Goal: Task Accomplishment & Management: Complete application form

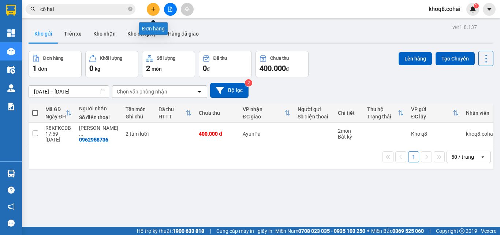
click at [156, 9] on icon "plus" at bounding box center [153, 9] width 5 height 5
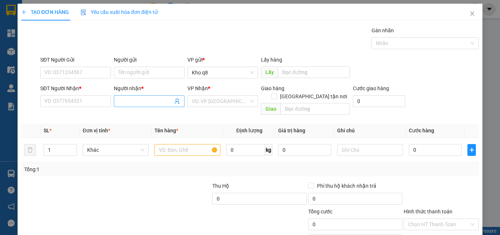
click at [129, 100] on input "Người nhận *" at bounding box center [145, 101] width 55 height 8
paste input "ê"
paste input "ền"
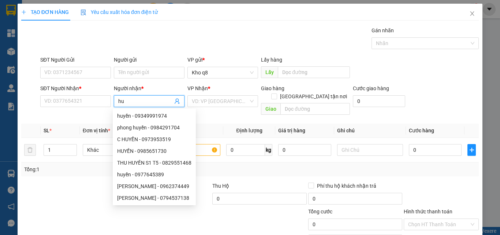
type input "h"
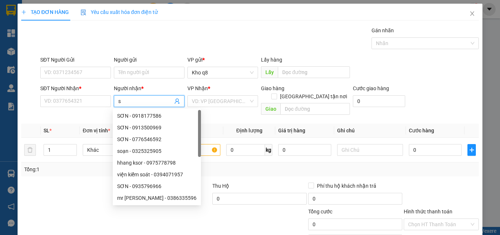
paste input "ơn"
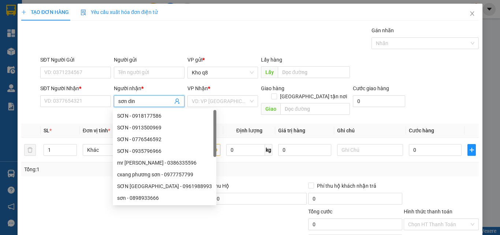
type input "[PERSON_NAME]"
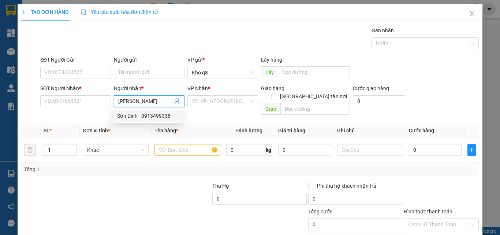
click at [164, 114] on div "Sơn Dinh - 0913499338" at bounding box center [147, 116] width 61 height 8
type input "0913499338"
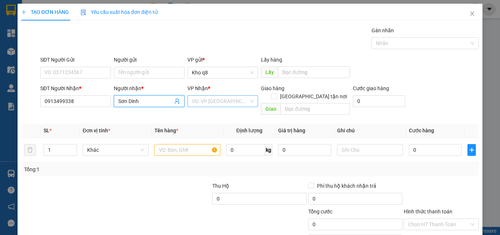
type input "Sơn Dinh"
click at [210, 103] on input "search" at bounding box center [220, 101] width 57 height 11
click at [210, 98] on input "1b" at bounding box center [220, 101] width 57 height 11
type input "1"
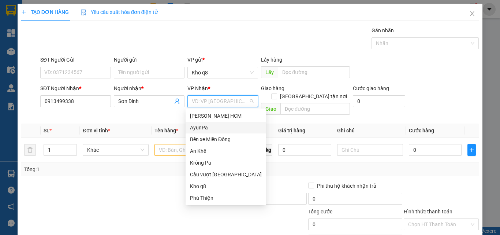
click at [200, 126] on div "AyunPa" at bounding box center [226, 127] width 72 height 8
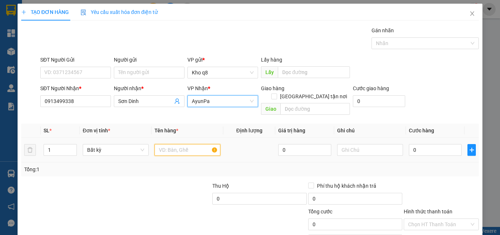
click at [164, 144] on input "text" at bounding box center [188, 150] width 66 height 12
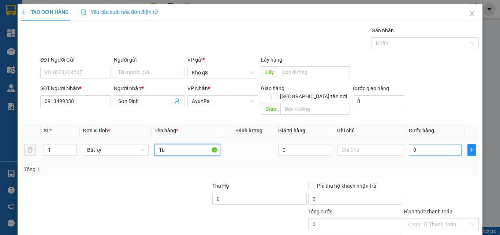
type input "1b"
click at [414, 144] on input "0" at bounding box center [435, 150] width 53 height 12
type input "1"
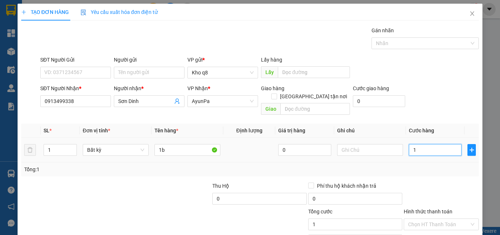
type input "0"
type input "02"
type input "2"
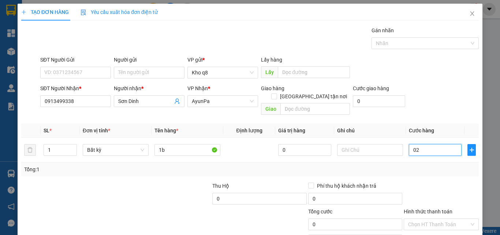
type input "2"
type input "020"
type input "20"
type input "0.200"
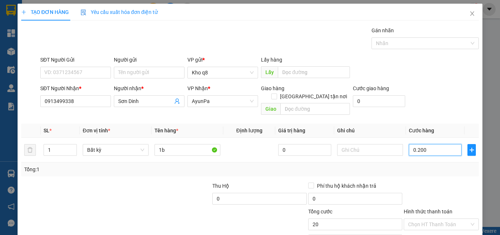
type input "200"
type input "200.000"
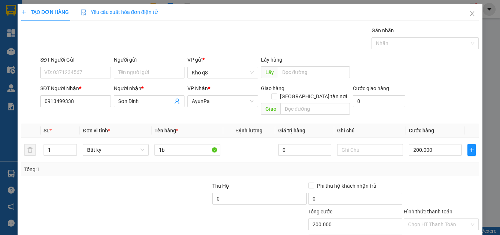
scroll to position [36, 0]
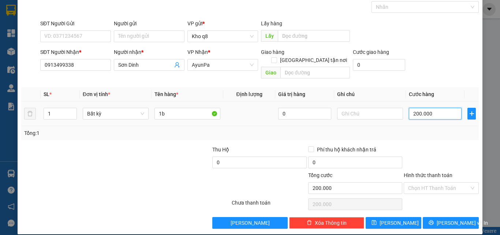
click at [431, 108] on input "200.000" at bounding box center [435, 114] width 53 height 12
type input "1"
type input "18"
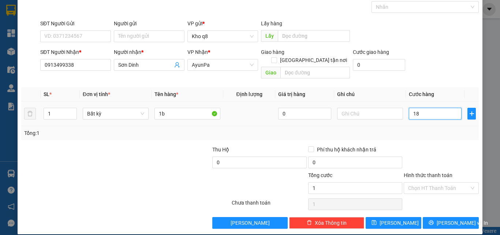
type input "18"
type input "180"
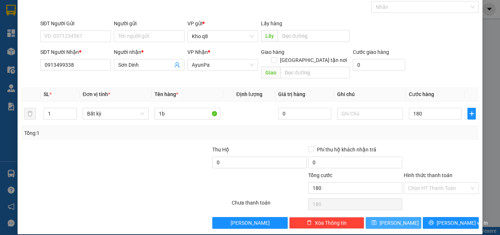
click at [397, 219] on span "[PERSON_NAME]" at bounding box center [399, 223] width 39 height 8
type input "180.000"
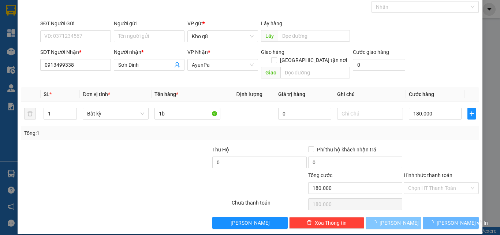
type input "0"
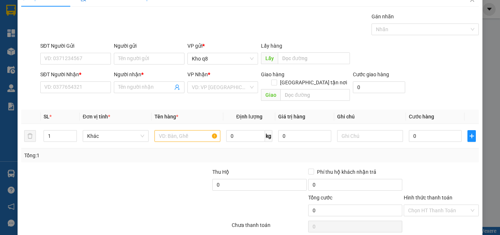
scroll to position [0, 0]
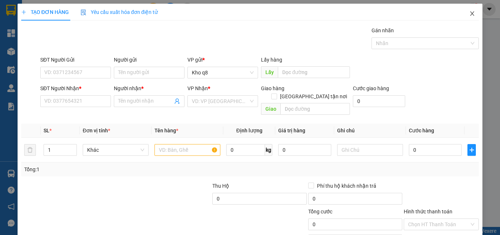
click at [470, 14] on icon "close" at bounding box center [473, 14] width 6 height 6
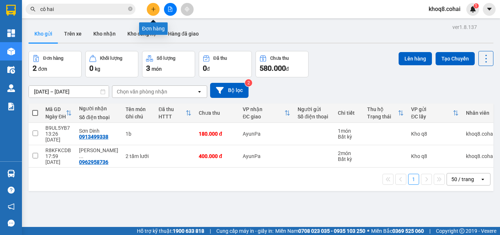
click at [151, 8] on icon "plus" at bounding box center [153, 9] width 5 height 5
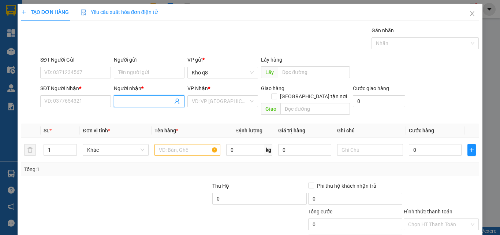
click at [130, 99] on input "Người nhận *" at bounding box center [145, 101] width 55 height 8
type input "phong c"
click at [139, 115] on div "Phong cây xoài - 0905969587" at bounding box center [151, 116] width 68 height 8
type input "0905969587"
type input "Phong cây xoài"
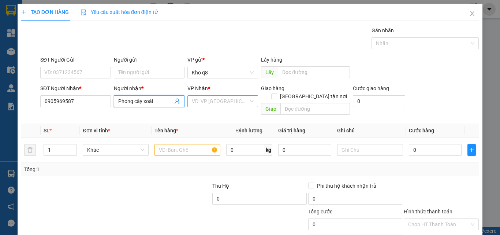
click at [224, 100] on input "search" at bounding box center [220, 101] width 57 height 11
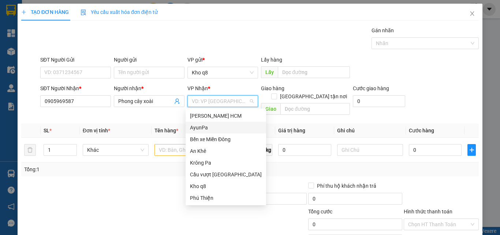
click at [195, 127] on div "AyunPa" at bounding box center [226, 127] width 72 height 8
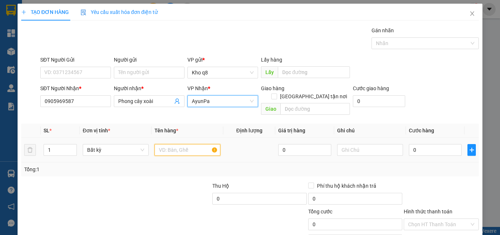
click at [178, 144] on input "text" at bounding box center [188, 150] width 66 height 12
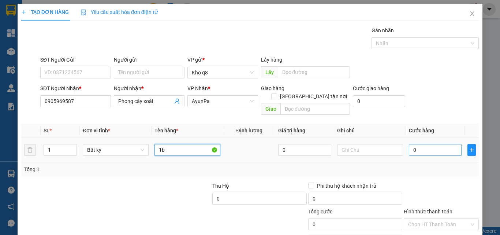
type input "1b"
click at [417, 144] on input "0" at bounding box center [435, 150] width 53 height 12
type input "6"
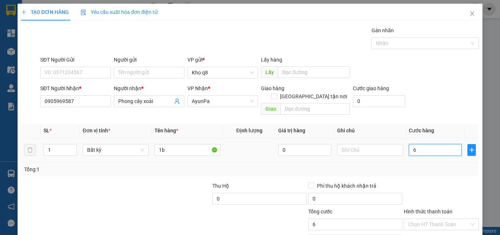
type input "60"
type input "60.000"
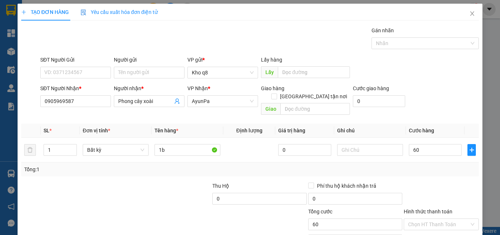
type input "60.000"
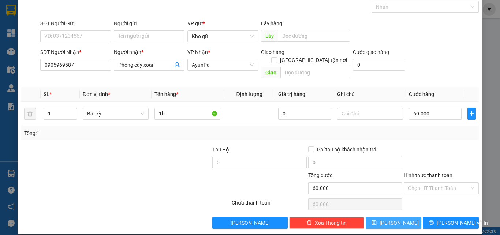
click at [400, 217] on button "[PERSON_NAME]" at bounding box center [394, 223] width 56 height 12
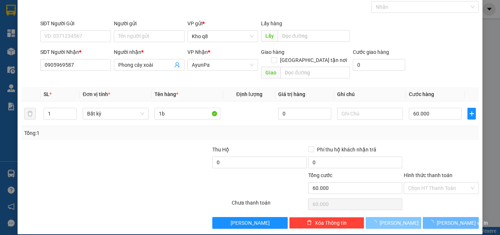
type input "0"
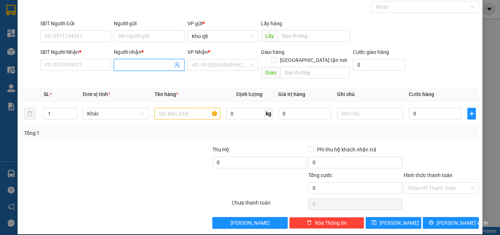
click at [136, 63] on input "Người nhận *" at bounding box center [145, 65] width 55 height 8
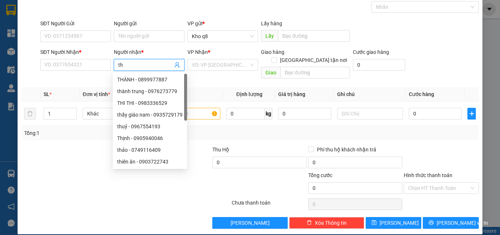
paste input "ành"
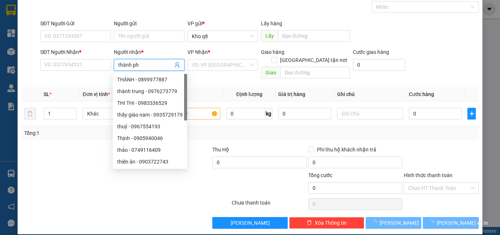
paste input "ú"
type input "thành phú"
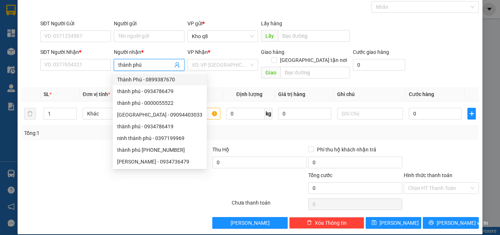
click at [163, 77] on div "Thành Phú - 0899387670" at bounding box center [159, 79] width 85 height 8
type input "0899387670"
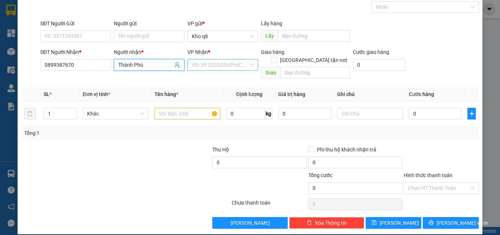
type input "Thành Phú"
click at [202, 60] on input "search" at bounding box center [220, 64] width 57 height 11
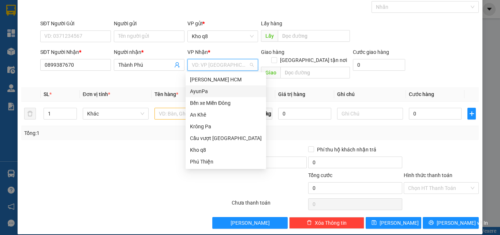
click at [196, 90] on div "AyunPa" at bounding box center [226, 91] width 72 height 8
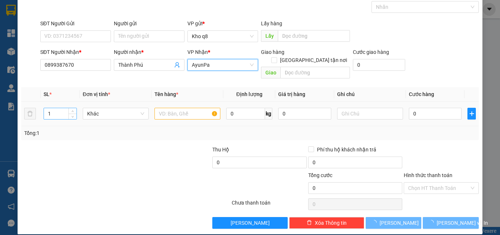
click at [55, 108] on input "1" at bounding box center [60, 113] width 33 height 11
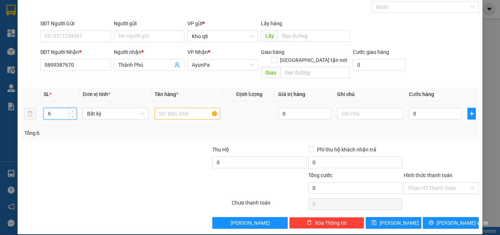
type input "6"
click at [166, 108] on input "text" at bounding box center [188, 114] width 66 height 12
type input "6th"
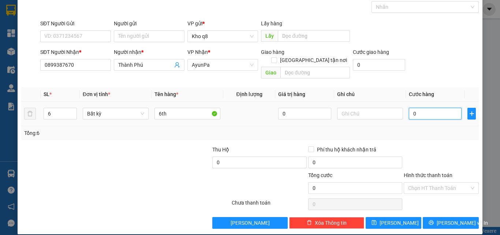
click at [426, 108] on input "0" at bounding box center [435, 114] width 53 height 12
type input "3"
type input "36"
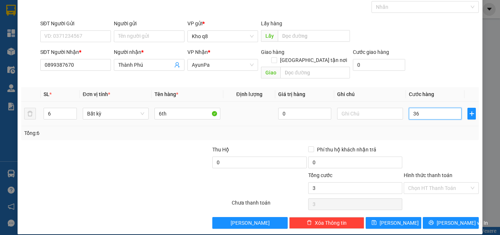
type input "36"
type input "360"
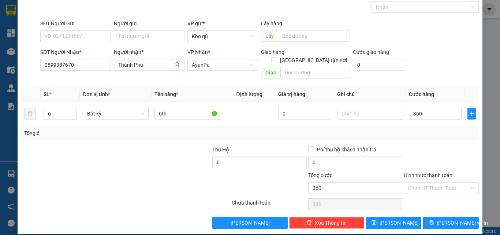
type input "360.000"
click at [379, 217] on button "[PERSON_NAME]" at bounding box center [394, 223] width 56 height 12
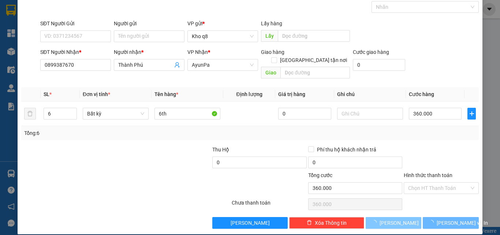
type input "1"
type input "0"
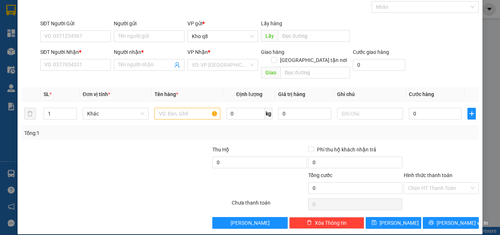
scroll to position [0, 0]
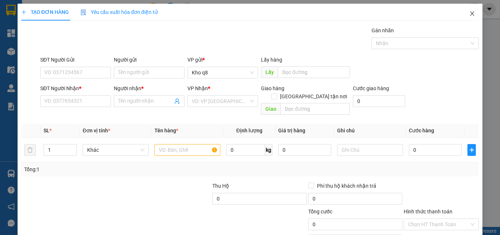
click at [470, 11] on icon "close" at bounding box center [473, 14] width 6 height 6
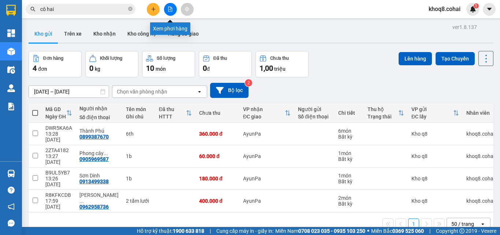
click at [170, 7] on icon "file-add" at bounding box center [170, 9] width 4 height 5
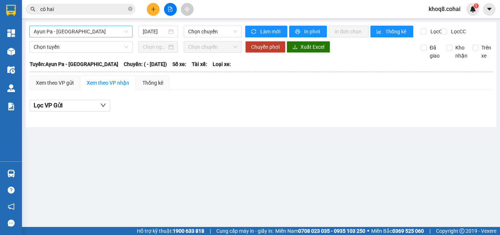
click at [84, 29] on span "Ayun Pa - [GEOGRAPHIC_DATA]" at bounding box center [81, 31] width 95 height 11
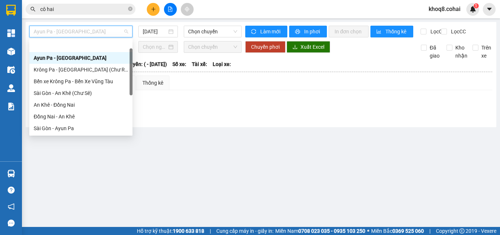
scroll to position [105, 0]
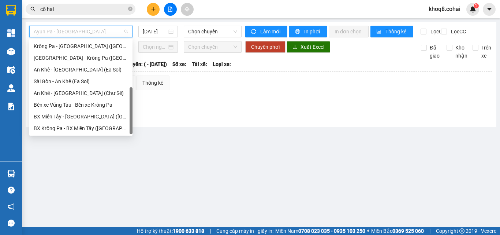
drag, startPoint x: 130, startPoint y: 50, endPoint x: 147, endPoint y: 190, distance: 140.6
click at [147, 190] on body "Kết quả tìm kiếm ( 1742 ) Bộ lọc Ngày tạo đơn gần nhất Mã ĐH Trạng thái Món hàn…" at bounding box center [250, 117] width 500 height 235
click at [72, 57] on div "[GEOGRAPHIC_DATA] - Krông Pa ([GEOGRAPHIC_DATA])" at bounding box center [81, 58] width 95 height 8
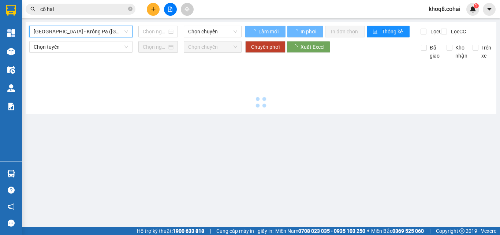
type input "[DATE]"
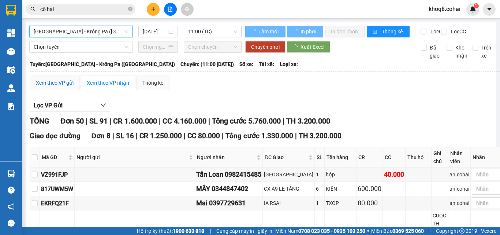
click at [62, 87] on div "Xem theo VP gửi" at bounding box center [55, 83] width 38 height 8
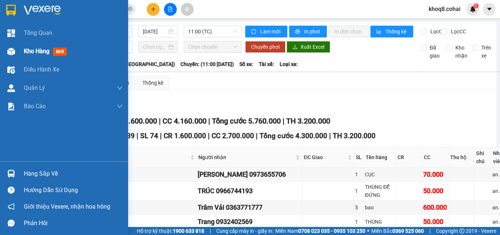
click at [10, 51] on img at bounding box center [11, 52] width 8 height 8
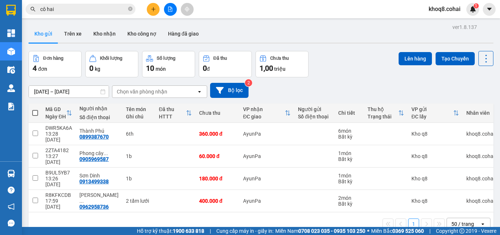
click at [84, 11] on input "cô hai" at bounding box center [83, 9] width 86 height 8
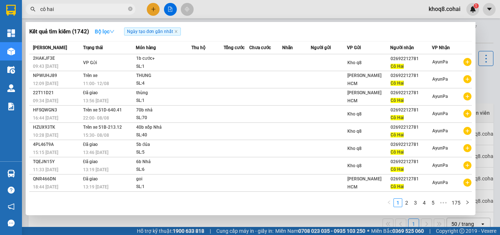
click at [113, 30] on icon "down" at bounding box center [112, 31] width 5 height 5
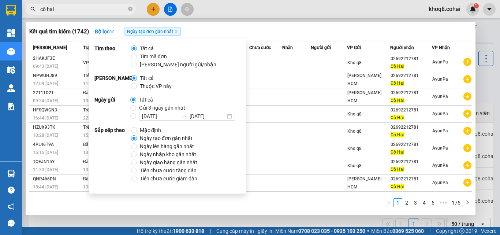
click at [278, 207] on div "1 2 3 4 5 ••• 175" at bounding box center [250, 204] width 443 height 13
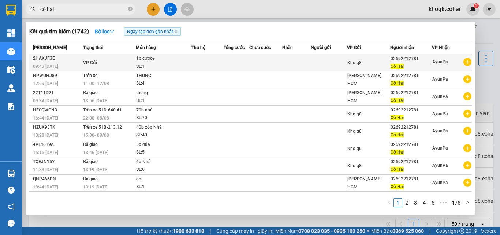
click at [110, 61] on td "VP Gửi" at bounding box center [108, 62] width 55 height 17
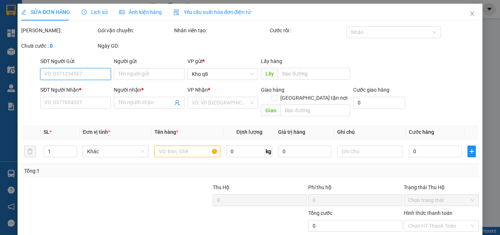
type input "02692212781"
type input "Cô Hai"
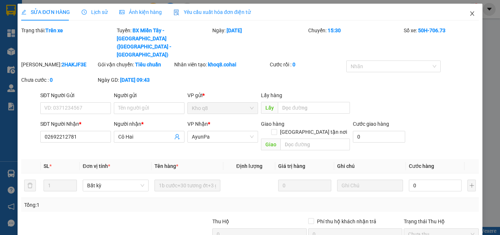
click at [470, 12] on icon "close" at bounding box center [473, 14] width 6 height 6
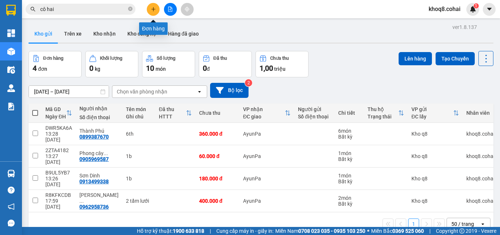
click at [153, 9] on icon "plus" at bounding box center [153, 9] width 4 height 0
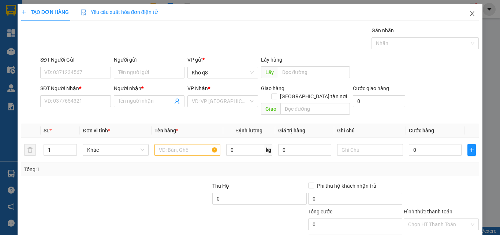
click at [470, 15] on icon "close" at bounding box center [473, 14] width 6 height 6
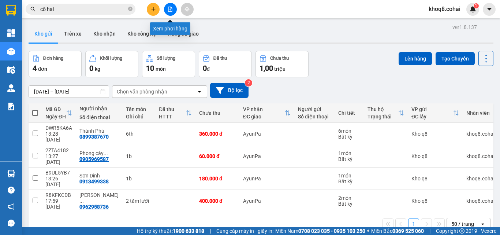
click at [171, 7] on icon "file-add" at bounding box center [170, 9] width 4 height 5
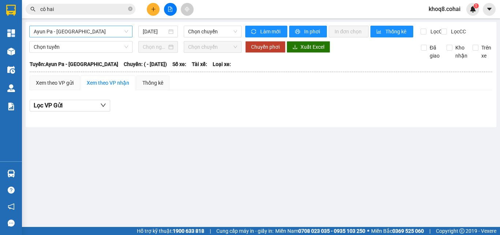
click at [86, 29] on span "Ayun Pa - [GEOGRAPHIC_DATA]" at bounding box center [81, 31] width 95 height 11
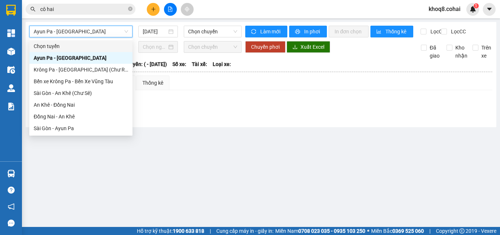
click at [103, 29] on span "Ayun Pa - [GEOGRAPHIC_DATA]" at bounding box center [81, 31] width 95 height 11
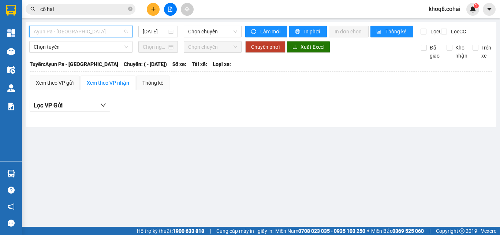
click at [103, 29] on span "Ayun Pa - [GEOGRAPHIC_DATA]" at bounding box center [81, 31] width 95 height 11
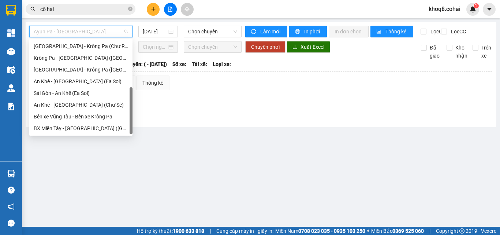
scroll to position [105, 0]
drag, startPoint x: 131, startPoint y: 53, endPoint x: 134, endPoint y: 166, distance: 113.2
click at [134, 166] on body "Kết quả tìm kiếm ( 1742 ) Bộ lọc Ngày tạo đơn gần nhất Mã ĐH Trạng thái Món hàn…" at bounding box center [250, 117] width 500 height 235
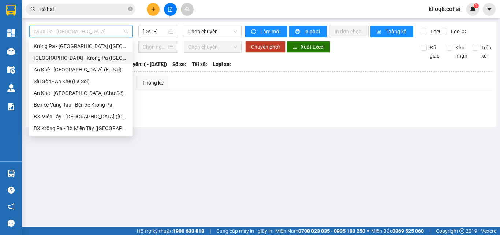
click at [62, 56] on div "[GEOGRAPHIC_DATA] - Krông Pa ([GEOGRAPHIC_DATA])" at bounding box center [81, 58] width 95 height 8
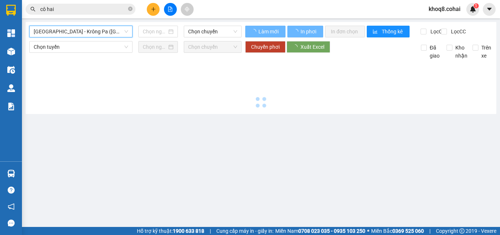
type input "[DATE]"
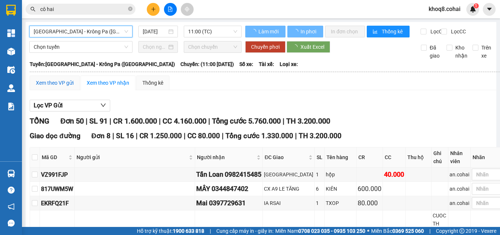
click at [63, 86] on div "Xem theo VP gửi" at bounding box center [55, 83] width 38 height 8
click at [63, 87] on div "Xem theo VP gửi" at bounding box center [55, 83] width 38 height 8
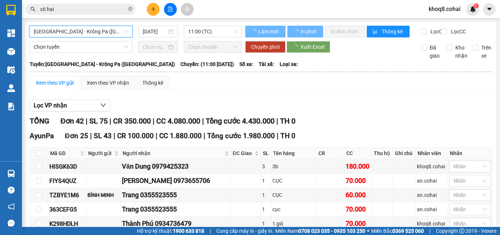
click at [63, 87] on div "Xem theo VP gửi" at bounding box center [55, 83] width 38 height 8
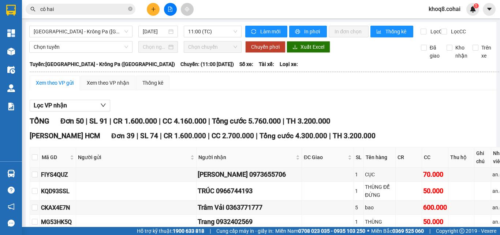
click at [500, 12] on div "khoq8.cohai 1" at bounding box center [461, 9] width 77 height 13
click at [500, 10] on div "khoq8.cohai 1" at bounding box center [461, 9] width 77 height 13
click at [94, 34] on span "[GEOGRAPHIC_DATA] - Krông Pa ([GEOGRAPHIC_DATA])" at bounding box center [81, 31] width 95 height 11
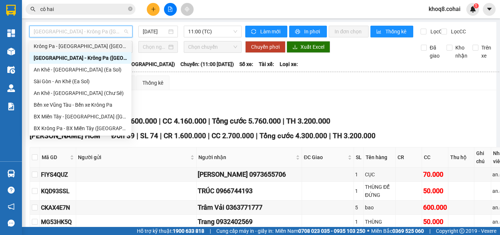
click at [112, 30] on span "[GEOGRAPHIC_DATA] - Krông Pa ([GEOGRAPHIC_DATA])" at bounding box center [81, 31] width 95 height 11
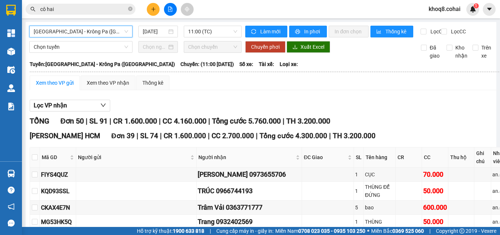
click at [112, 30] on span "[GEOGRAPHIC_DATA] - Krông Pa ([GEOGRAPHIC_DATA])" at bounding box center [81, 31] width 95 height 11
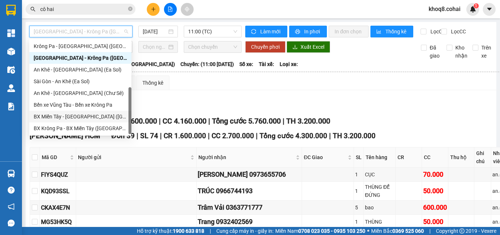
click at [90, 116] on div "BX Miền Tây - [GEOGRAPHIC_DATA] ([GEOGRAPHIC_DATA] - [GEOGRAPHIC_DATA])" at bounding box center [80, 116] width 93 height 8
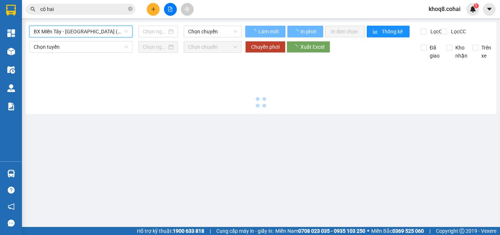
type input "[DATE]"
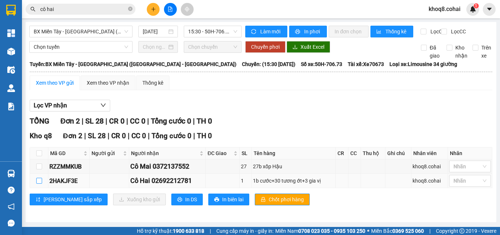
click at [42, 184] on input "checkbox" at bounding box center [39, 181] width 6 height 6
checkbox input "true"
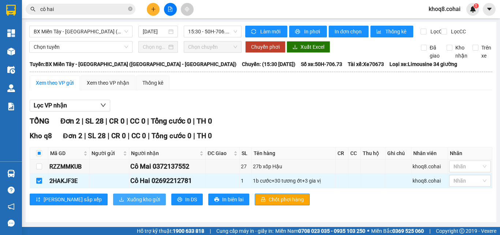
click at [127, 201] on span "Xuống kho gửi" at bounding box center [143, 199] width 33 height 8
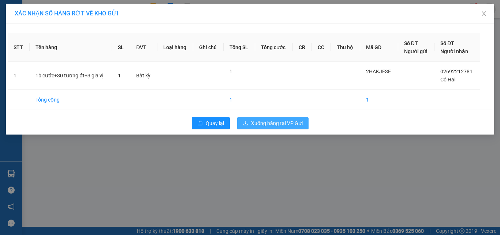
click at [275, 123] on span "Xuống hàng tại VP Gửi" at bounding box center [277, 123] width 52 height 8
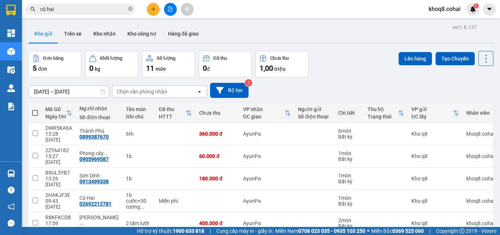
click at [62, 8] on input "cô hai" at bounding box center [83, 9] width 86 height 8
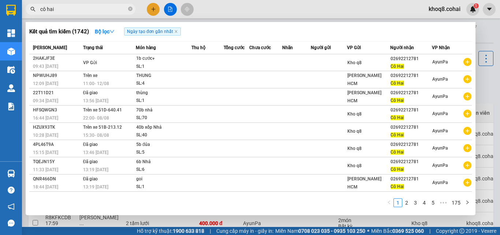
click at [484, 195] on div at bounding box center [250, 117] width 500 height 235
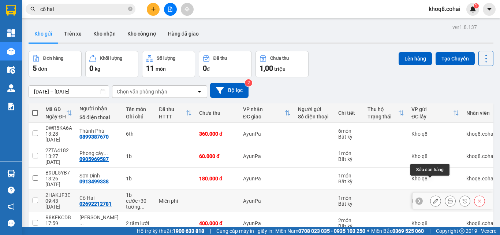
click at [433, 198] on icon at bounding box center [435, 200] width 5 height 5
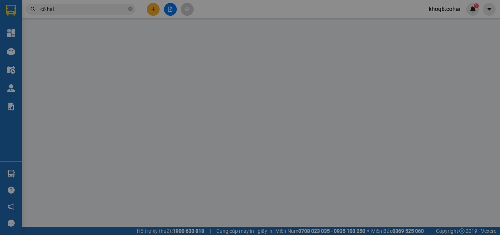
type input "02692212781"
type input "Cô Hai"
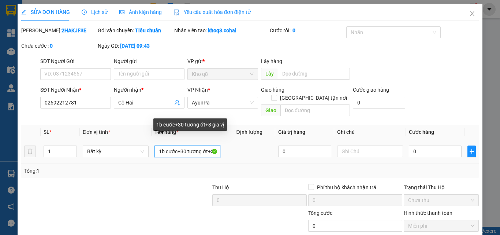
click at [211, 145] on input "1b cước+30 tương ớt+3 gia vị" at bounding box center [188, 151] width 66 height 12
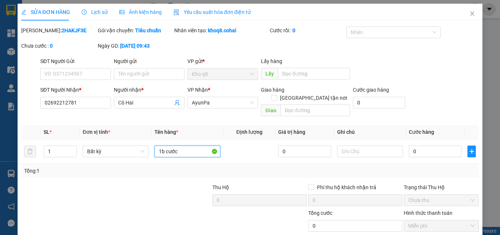
type input "1b cước"
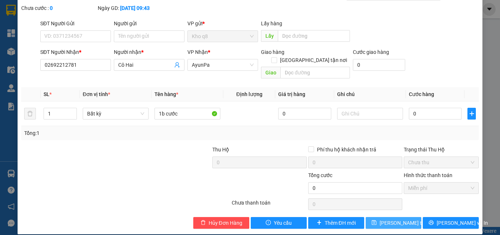
click at [389, 219] on span "[PERSON_NAME] thay đổi" at bounding box center [409, 223] width 59 height 8
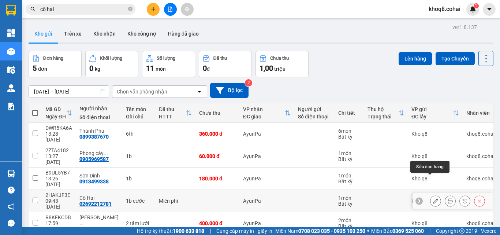
click at [433, 198] on icon at bounding box center [435, 200] width 5 height 5
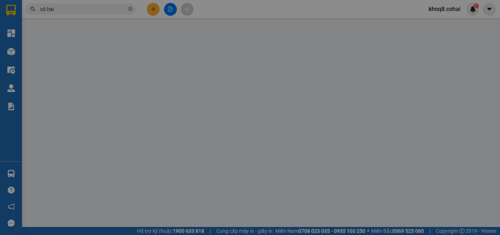
type input "02692212781"
type input "Cô Hai"
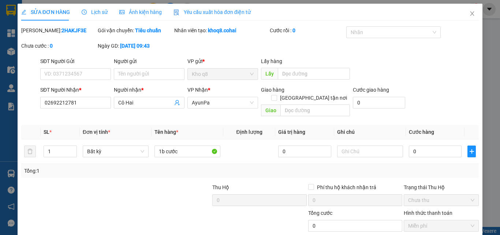
scroll to position [38, 0]
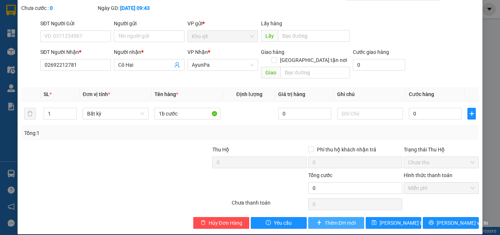
click at [327, 219] on span "Thêm ĐH mới" at bounding box center [340, 223] width 31 height 8
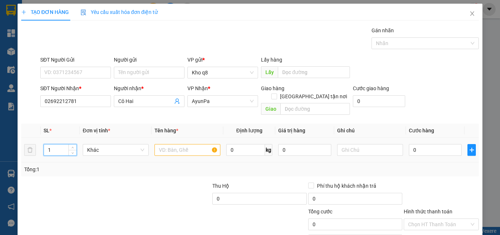
click at [57, 144] on input "1" at bounding box center [60, 149] width 33 height 11
type input "20"
click at [173, 144] on input "text" at bounding box center [188, 150] width 66 height 12
paste input "ư"
paste input "ơ"
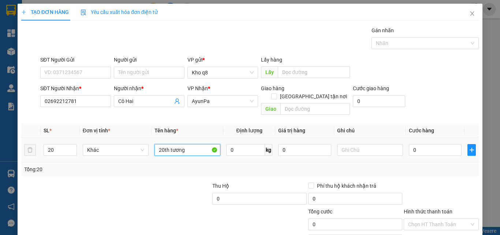
paste input "ơ"
paste input "ớt"
click at [162, 144] on input "20th tương ớt" at bounding box center [188, 150] width 66 height 12
click at [196, 144] on input "17th tương ớt" at bounding box center [188, 150] width 66 height 12
paste input "ị"
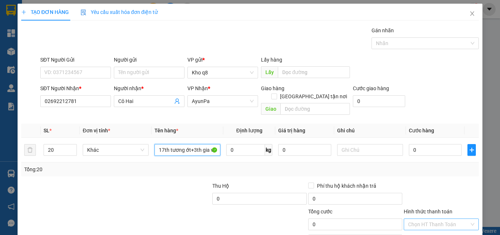
type input "17th tương ớt+3th gia vị"
click at [439, 219] on input "Hình thức thanh toán" at bounding box center [438, 224] width 61 height 11
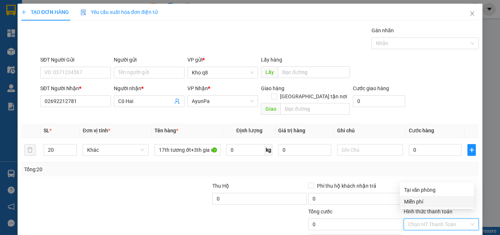
click at [418, 201] on div "Miễn phí" at bounding box center [437, 201] width 66 height 8
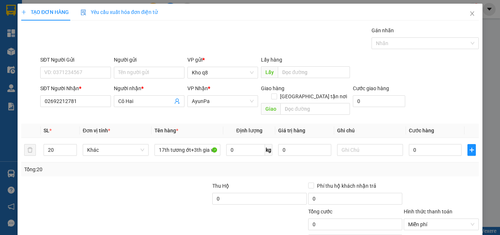
scroll to position [36, 0]
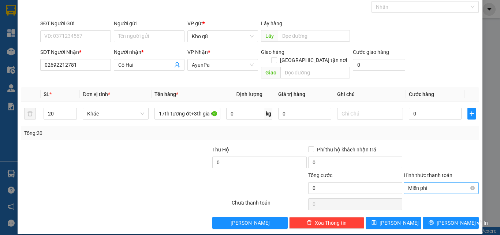
click at [437, 182] on span "Miễn phí" at bounding box center [441, 187] width 66 height 11
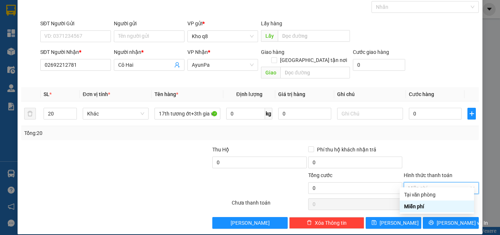
click at [425, 204] on div "Miễn phí" at bounding box center [437, 206] width 66 height 8
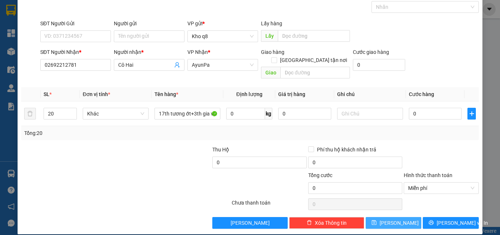
click at [394, 219] on span "[PERSON_NAME]" at bounding box center [399, 223] width 39 height 8
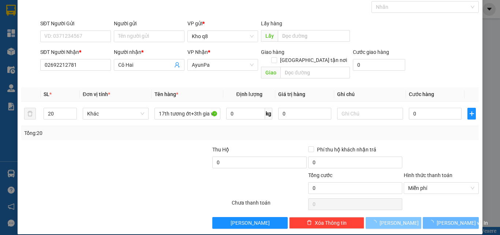
type input "1"
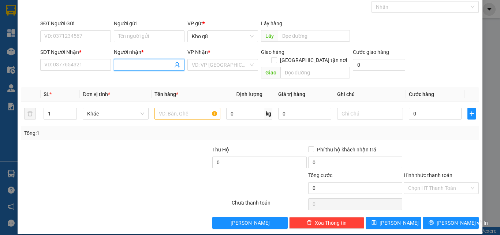
click at [148, 60] on span at bounding box center [149, 65] width 71 height 12
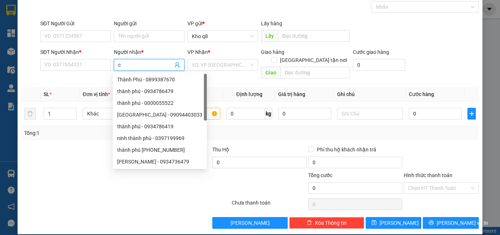
paste input "ô"
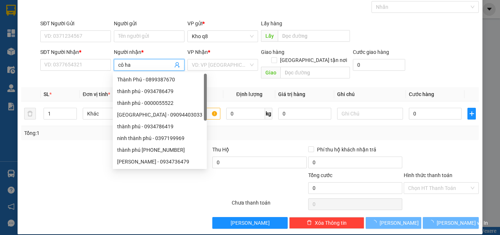
type input "cô hai"
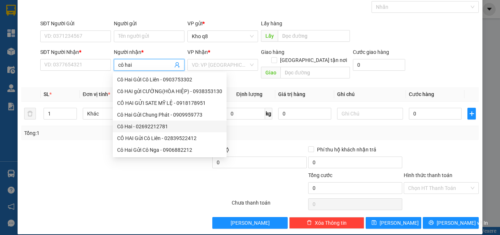
click at [157, 125] on div "Cô Hai - 02692212781" at bounding box center [169, 126] width 105 height 8
type input "02692212781"
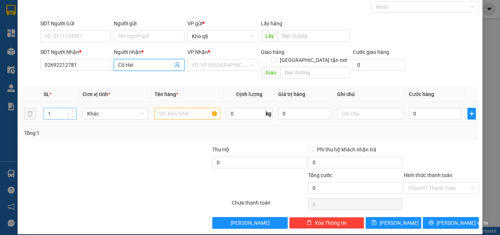
type input "Cô Hai"
click at [57, 108] on input "1" at bounding box center [60, 113] width 33 height 11
type input "18"
click at [168, 108] on input "text" at bounding box center [188, 114] width 66 height 12
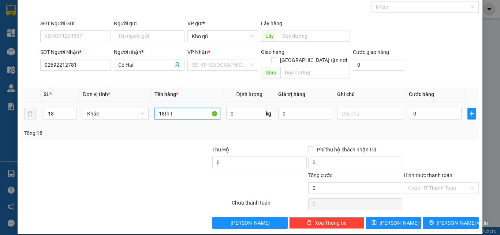
paste input "ươ"
paste input "ơ"
paste input "ớt"
type input "18th tương ớt"
click at [430, 182] on input "Hình thức thanh toán" at bounding box center [438, 187] width 61 height 11
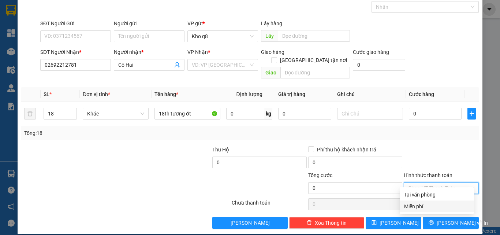
click at [422, 206] on div "Miễn phí" at bounding box center [437, 206] width 66 height 8
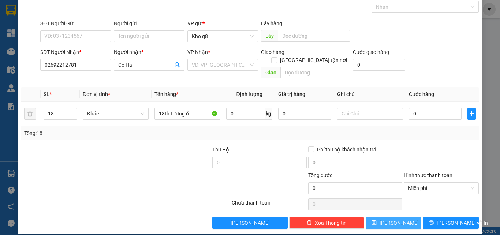
click at [380, 217] on button "[PERSON_NAME]" at bounding box center [394, 223] width 56 height 12
click at [63, 111] on input "18" at bounding box center [60, 113] width 33 height 11
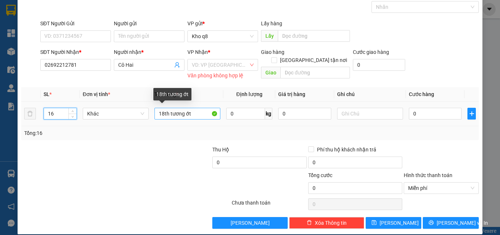
type input "16"
click at [163, 112] on input "18th tương ớt" at bounding box center [188, 114] width 66 height 12
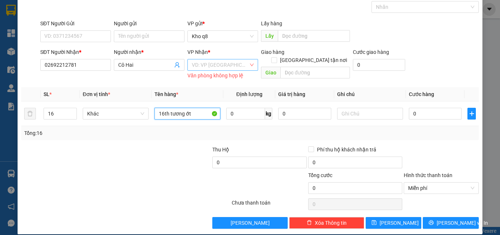
type input "16th tương ớt"
click at [204, 66] on input "search" at bounding box center [220, 64] width 57 height 11
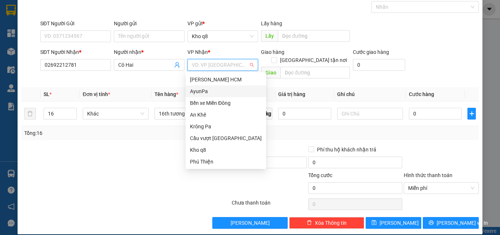
click at [203, 87] on div "AyunPa" at bounding box center [226, 91] width 72 height 8
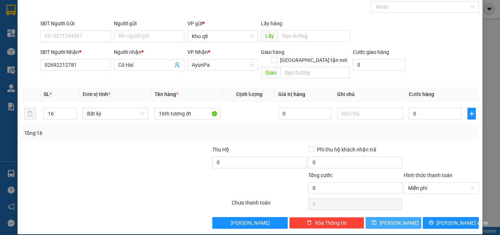
click at [396, 219] on span "[PERSON_NAME]" at bounding box center [399, 223] width 39 height 8
type input "1"
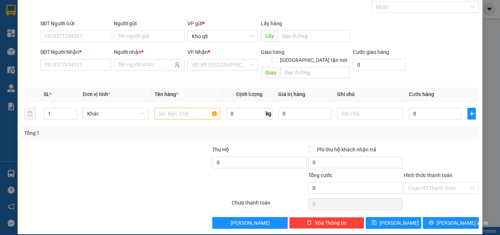
scroll to position [0, 0]
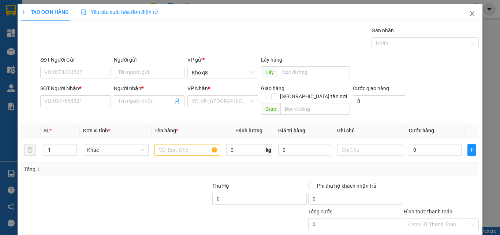
click at [470, 12] on icon "close" at bounding box center [473, 14] width 6 height 6
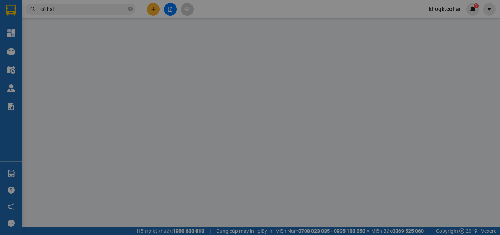
type input "02692212781"
type input "Cô Hai"
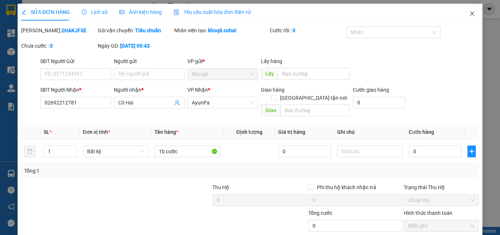
click at [470, 12] on icon "close" at bounding box center [473, 14] width 6 height 6
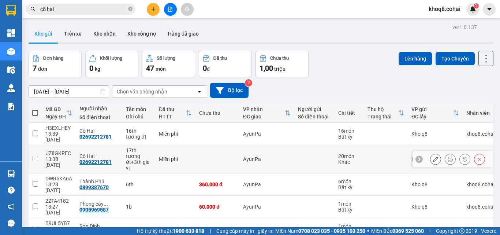
click at [34, 156] on input "checkbox" at bounding box center [35, 158] width 5 height 5
checkbox input "true"
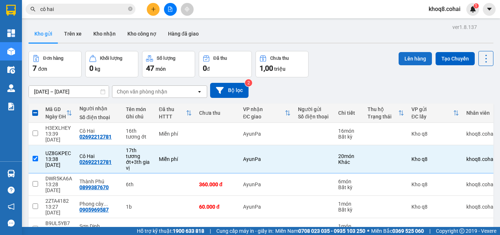
click at [413, 58] on button "Lên hàng" at bounding box center [415, 58] width 33 height 13
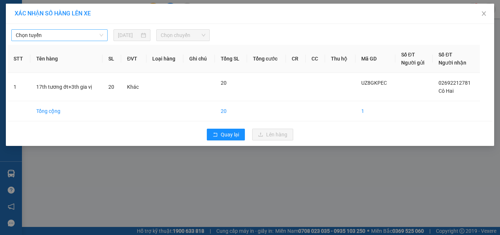
click at [56, 35] on span "Chọn tuyến" at bounding box center [60, 35] width 88 height 11
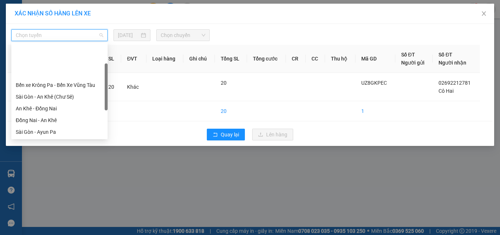
scroll to position [105, 0]
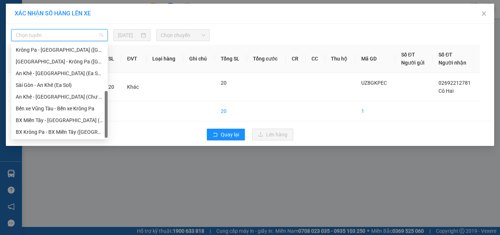
drag, startPoint x: 105, startPoint y: 69, endPoint x: 106, endPoint y: 137, distance: 67.8
click at [106, 137] on div at bounding box center [106, 114] width 3 height 47
click at [51, 61] on div "[GEOGRAPHIC_DATA] - Krông Pa ([GEOGRAPHIC_DATA])" at bounding box center [60, 62] width 88 height 8
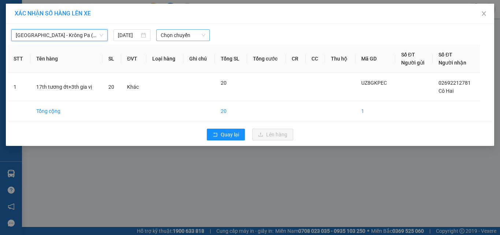
click at [180, 34] on span "Chọn chuyến" at bounding box center [183, 35] width 45 height 11
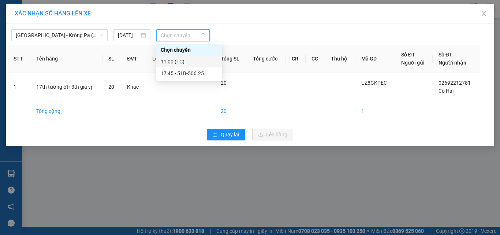
click at [170, 61] on div "11:00 (TC)" at bounding box center [189, 62] width 57 height 8
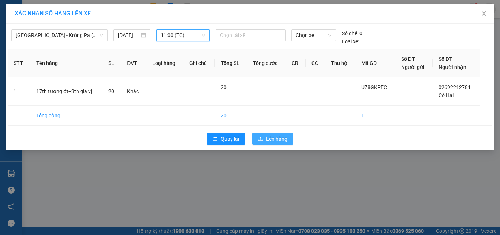
click at [275, 138] on span "Lên hàng" at bounding box center [276, 139] width 21 height 8
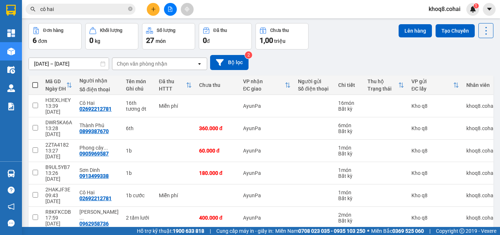
scroll to position [34, 0]
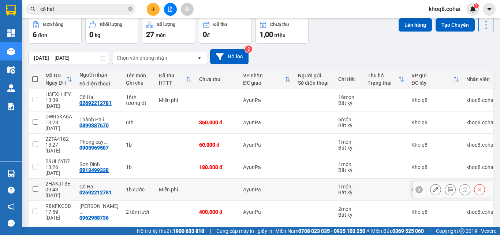
click at [37, 186] on input "checkbox" at bounding box center [35, 188] width 5 height 5
checkbox input "true"
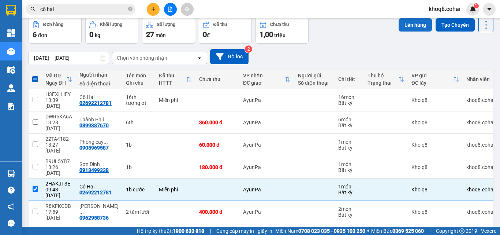
click at [413, 25] on button "Lên hàng" at bounding box center [415, 24] width 33 height 13
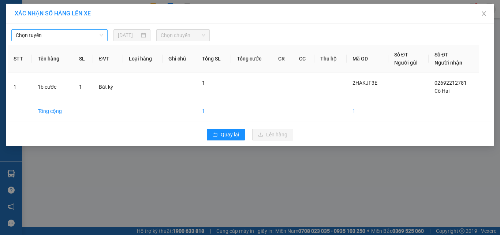
click at [62, 38] on span "Chọn tuyến" at bounding box center [60, 35] width 88 height 11
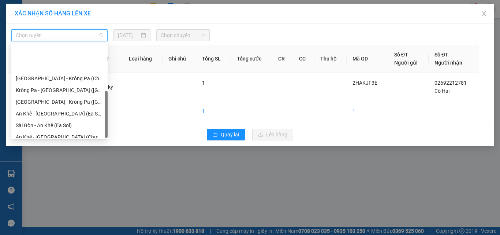
scroll to position [105, 0]
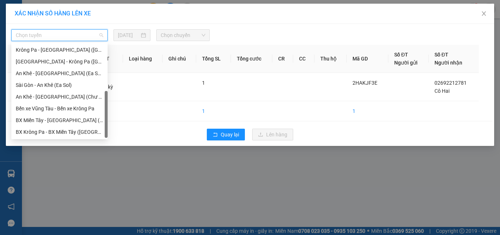
drag, startPoint x: 106, startPoint y: 58, endPoint x: 106, endPoint y: 141, distance: 83.9
click at [106, 141] on body "Kết quả tìm kiếm ( 1742 ) Bộ lọc Ngày tạo đơn gần nhất Mã ĐH Trạng thái Món hàn…" at bounding box center [250, 117] width 500 height 235
click at [60, 59] on div "[GEOGRAPHIC_DATA] - Krông Pa ([GEOGRAPHIC_DATA])" at bounding box center [60, 62] width 88 height 8
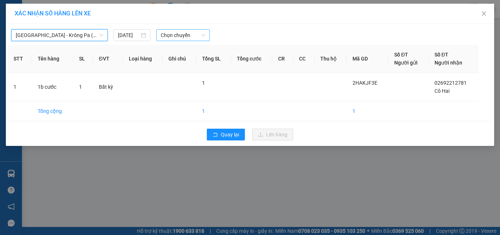
click at [179, 34] on span "Chọn chuyến" at bounding box center [183, 35] width 45 height 11
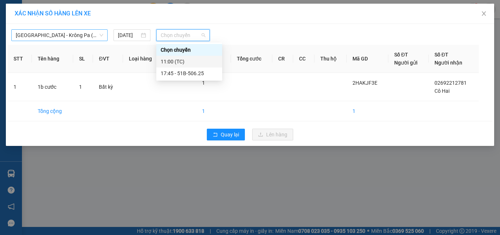
click at [80, 33] on span "[GEOGRAPHIC_DATA] - Krông Pa ([GEOGRAPHIC_DATA])" at bounding box center [60, 35] width 88 height 11
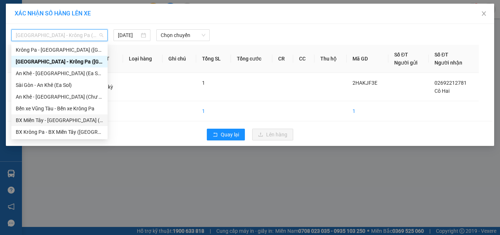
click at [72, 121] on div "BX Miền Tây - [GEOGRAPHIC_DATA] ([GEOGRAPHIC_DATA] - [GEOGRAPHIC_DATA])" at bounding box center [60, 120] width 88 height 8
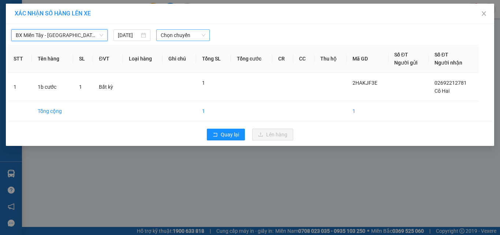
click at [185, 33] on span "Chọn chuyến" at bounding box center [183, 35] width 45 height 11
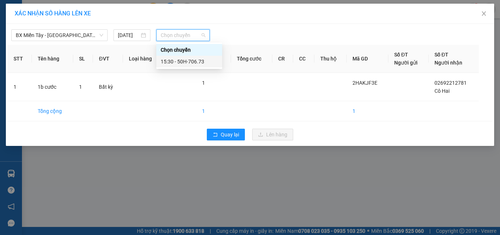
click at [186, 60] on div "15:30 - 50H-706.73" at bounding box center [189, 62] width 57 height 8
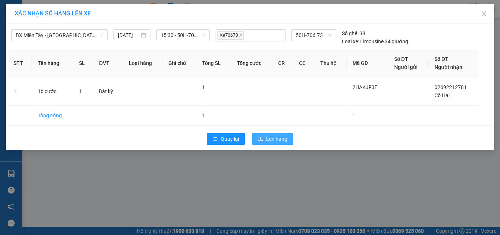
click at [271, 136] on span "Lên hàng" at bounding box center [276, 139] width 21 height 8
